Goal: Navigation & Orientation: Understand site structure

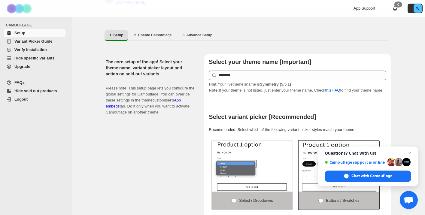
scroll to position [40, 0]
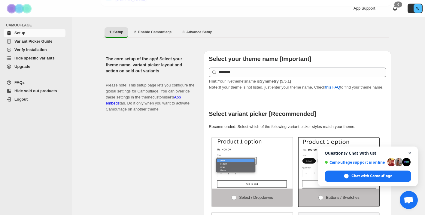
click at [410, 155] on span "Close chat" at bounding box center [410, 154] width 8 height 8
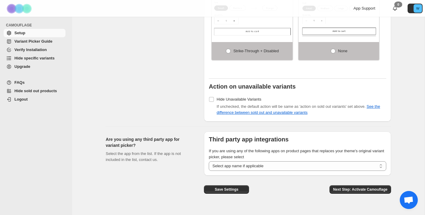
scroll to position [467, 0]
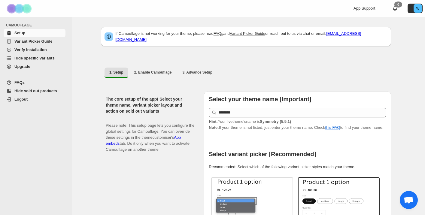
click at [21, 65] on span "Upgrade" at bounding box center [22, 66] width 16 height 5
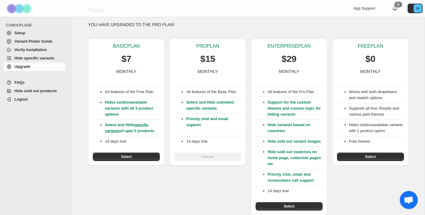
scroll to position [24, 0]
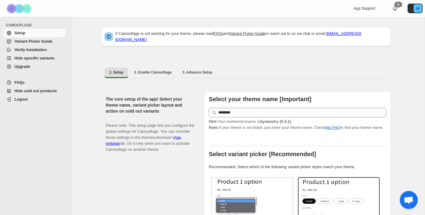
click at [18, 85] on span "FAQs" at bounding box center [19, 82] width 10 height 5
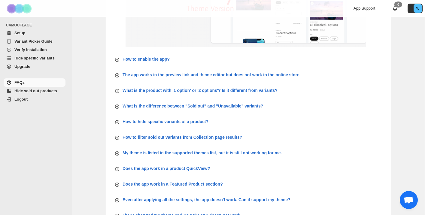
scroll to position [148, 0]
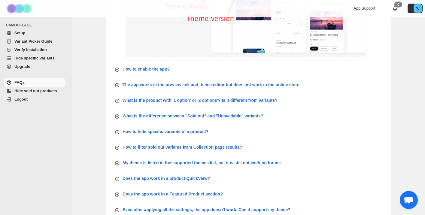
click at [17, 93] on span "Hide sold out products" at bounding box center [35, 91] width 43 height 5
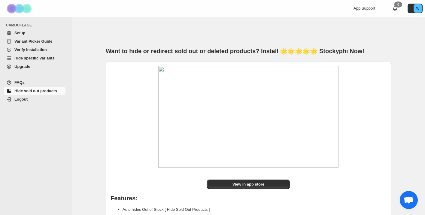
click at [26, 34] on span "Setup" at bounding box center [39, 33] width 50 height 6
